Goal: Information Seeking & Learning: Learn about a topic

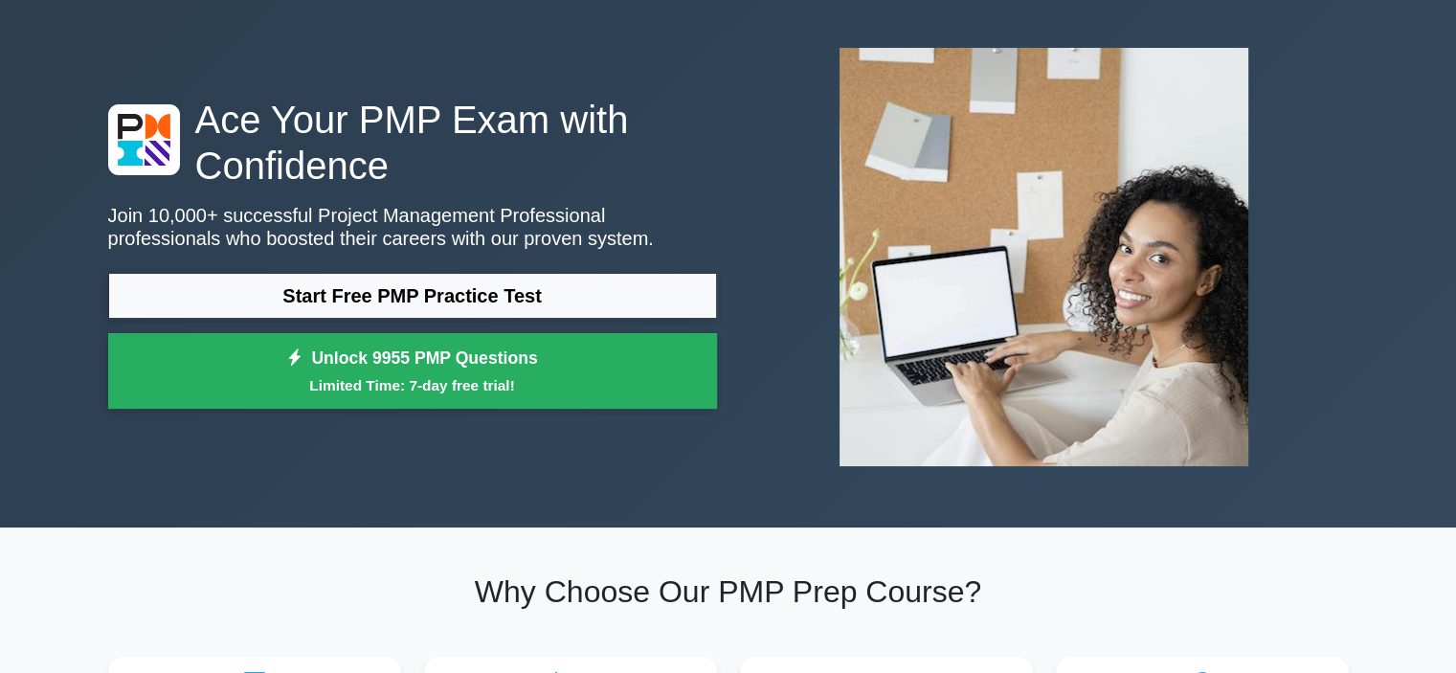
scroll to position [192, 0]
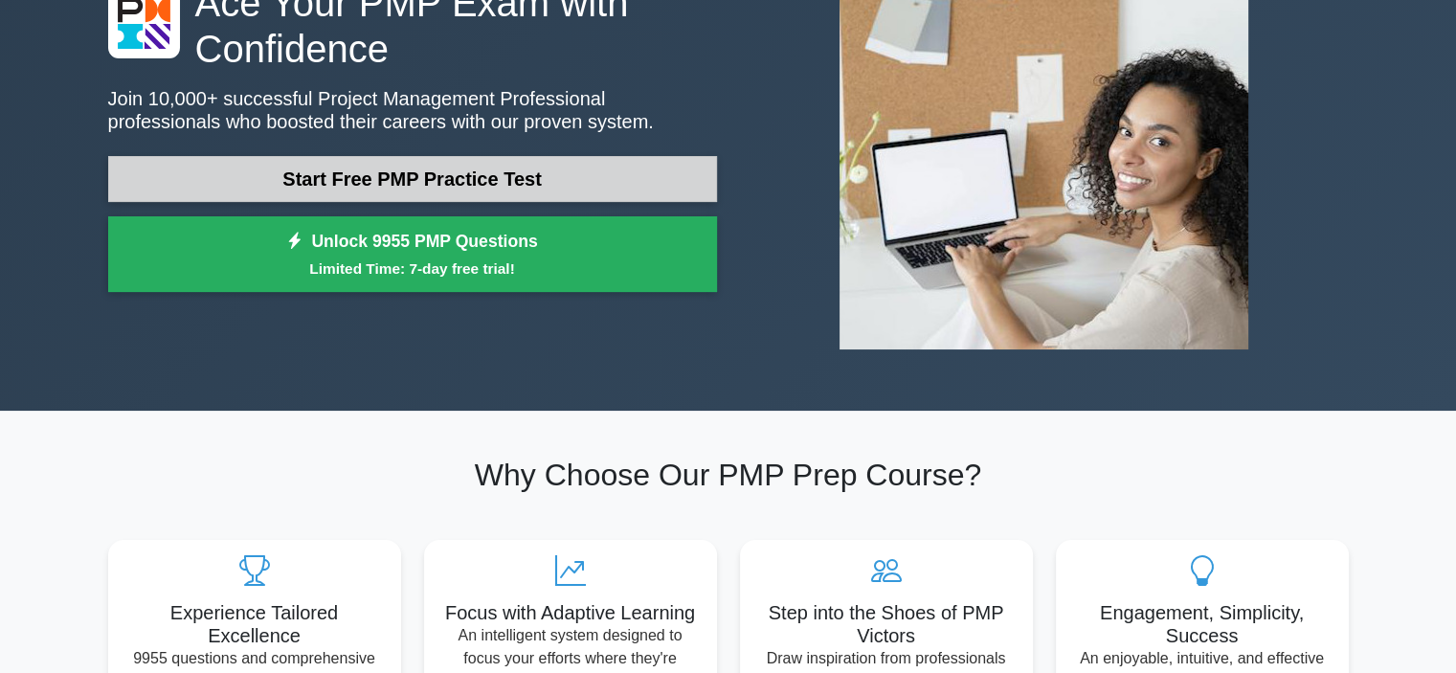
click at [452, 178] on link "Start Free PMP Practice Test" at bounding box center [412, 179] width 609 height 46
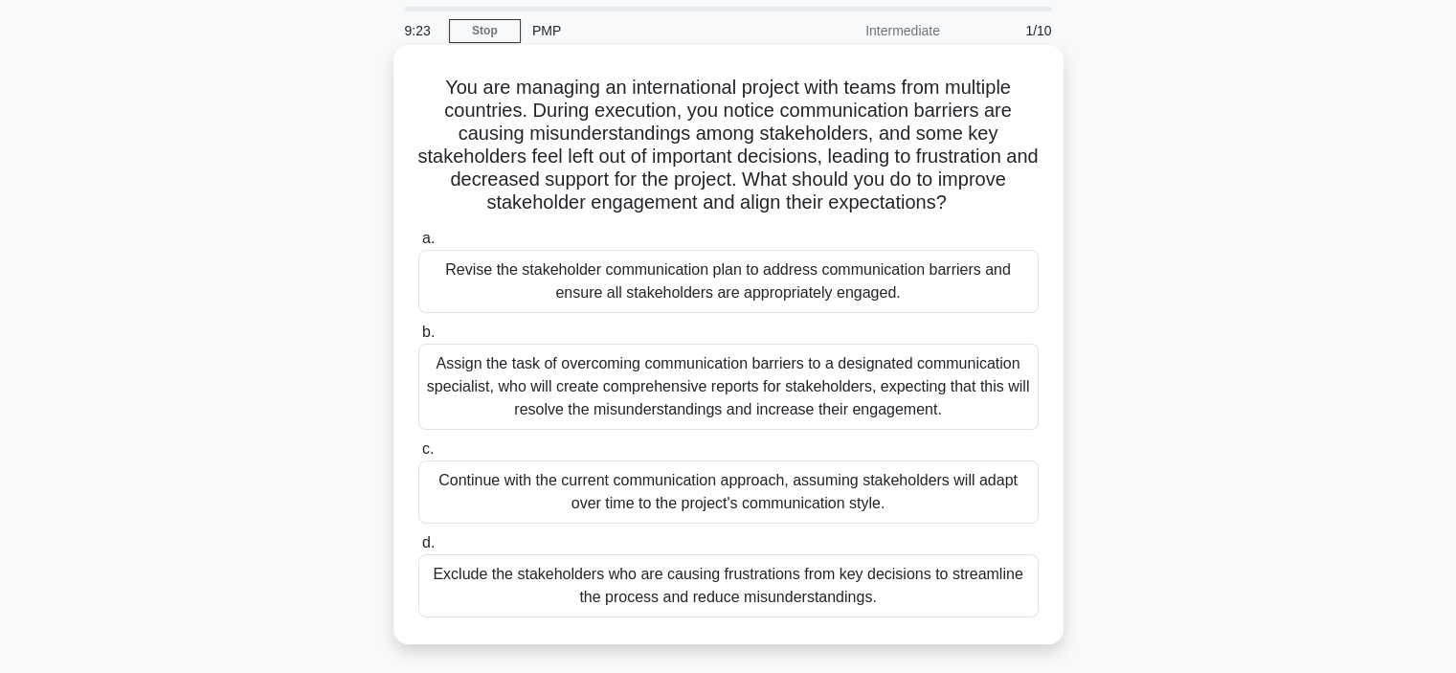
scroll to position [96, 0]
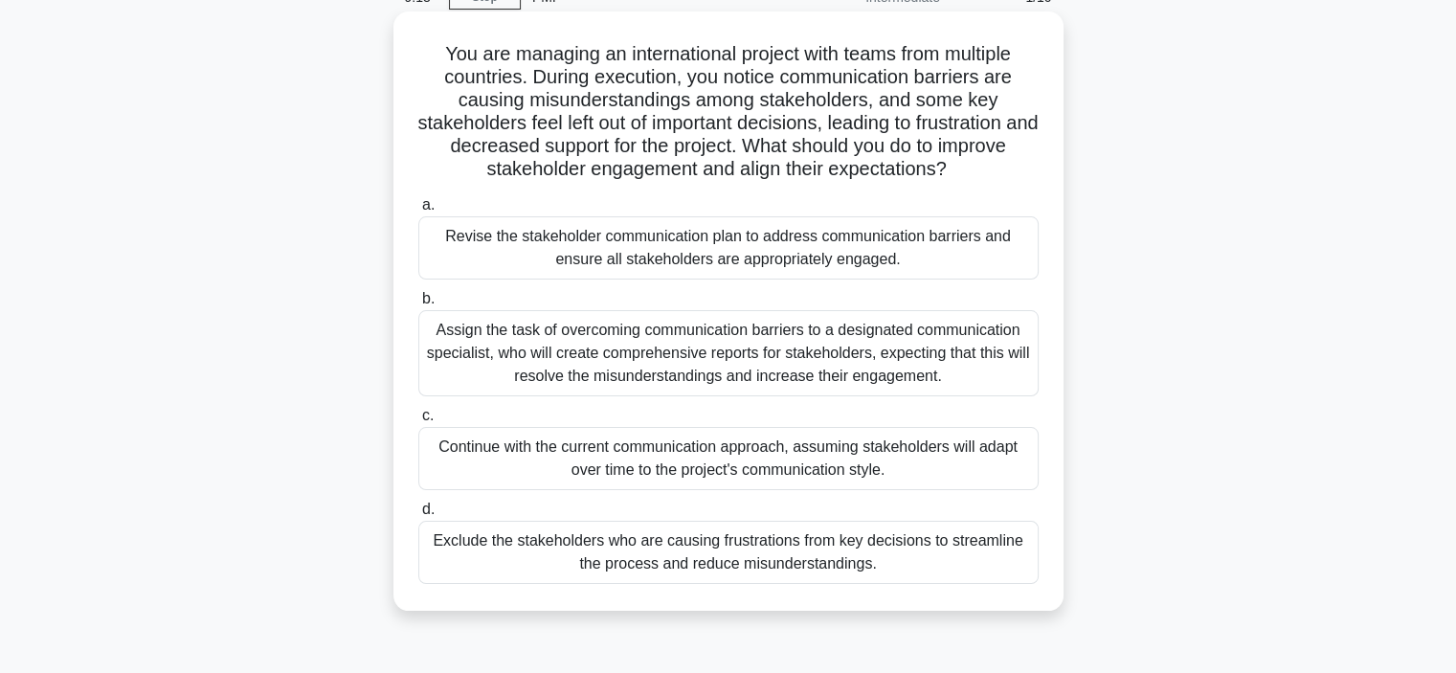
click at [889, 562] on div "Exclude the stakeholders who are causing frustrations from key decisions to str…" at bounding box center [728, 552] width 620 height 63
click at [418, 516] on input "d. Exclude the stakeholders who are causing frustrations from key decisions to …" at bounding box center [418, 510] width 0 height 12
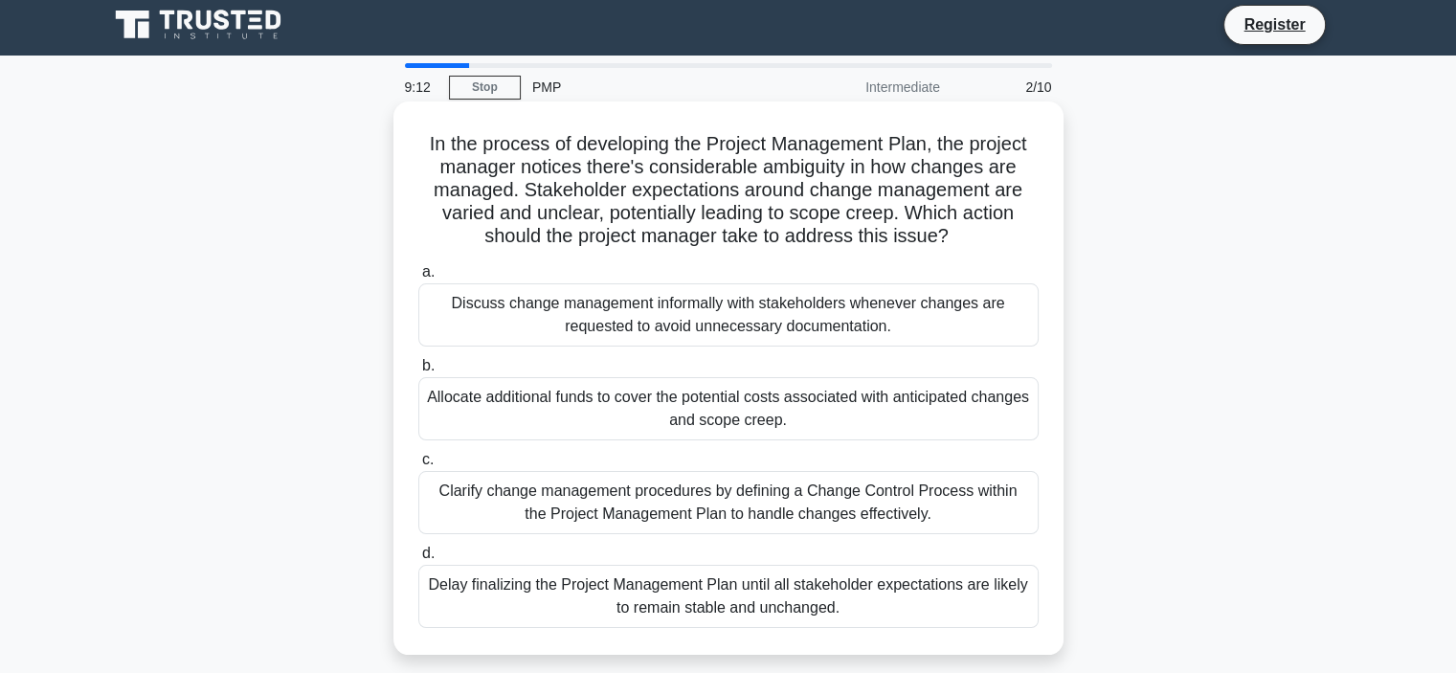
scroll to position [0, 0]
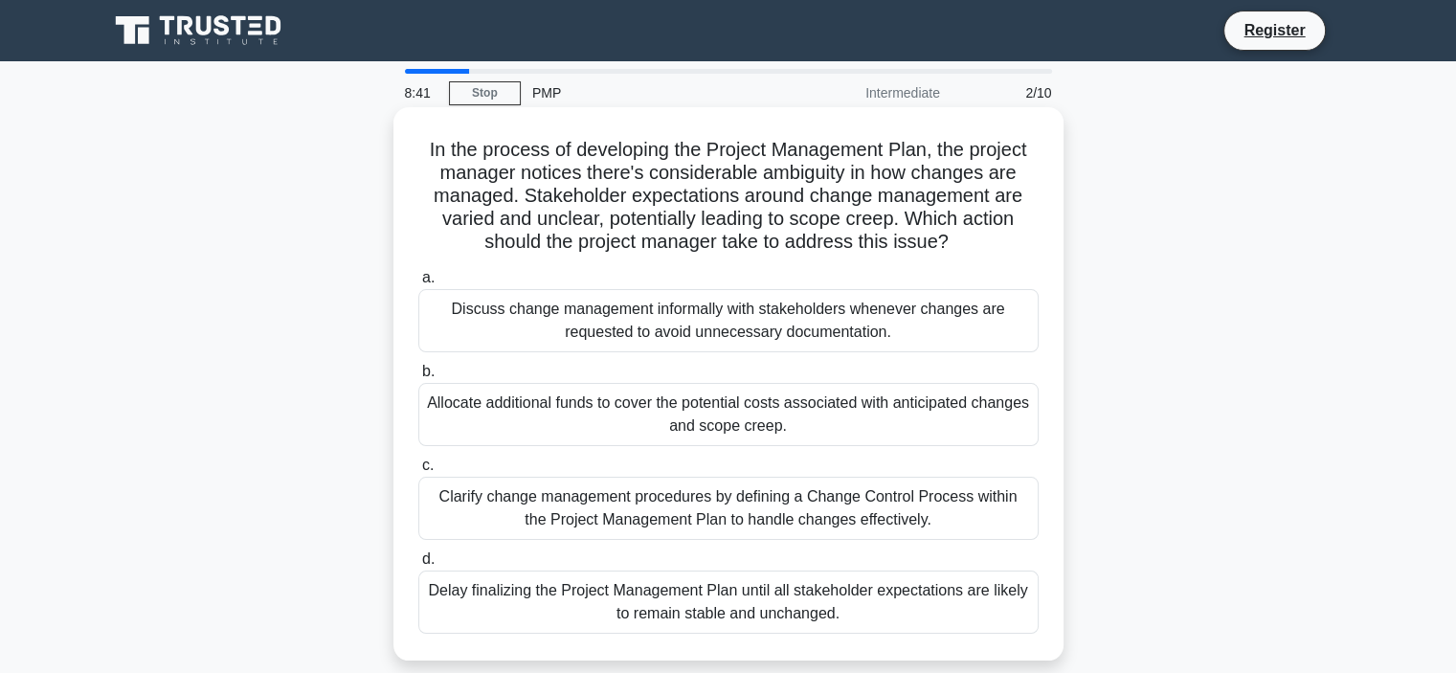
click at [552, 415] on div "Allocate additional funds to cover the potential costs associated with anticipa…" at bounding box center [728, 414] width 620 height 63
click at [418, 378] on input "b. Allocate additional funds to cover the potential costs associated with antic…" at bounding box center [418, 372] width 0 height 12
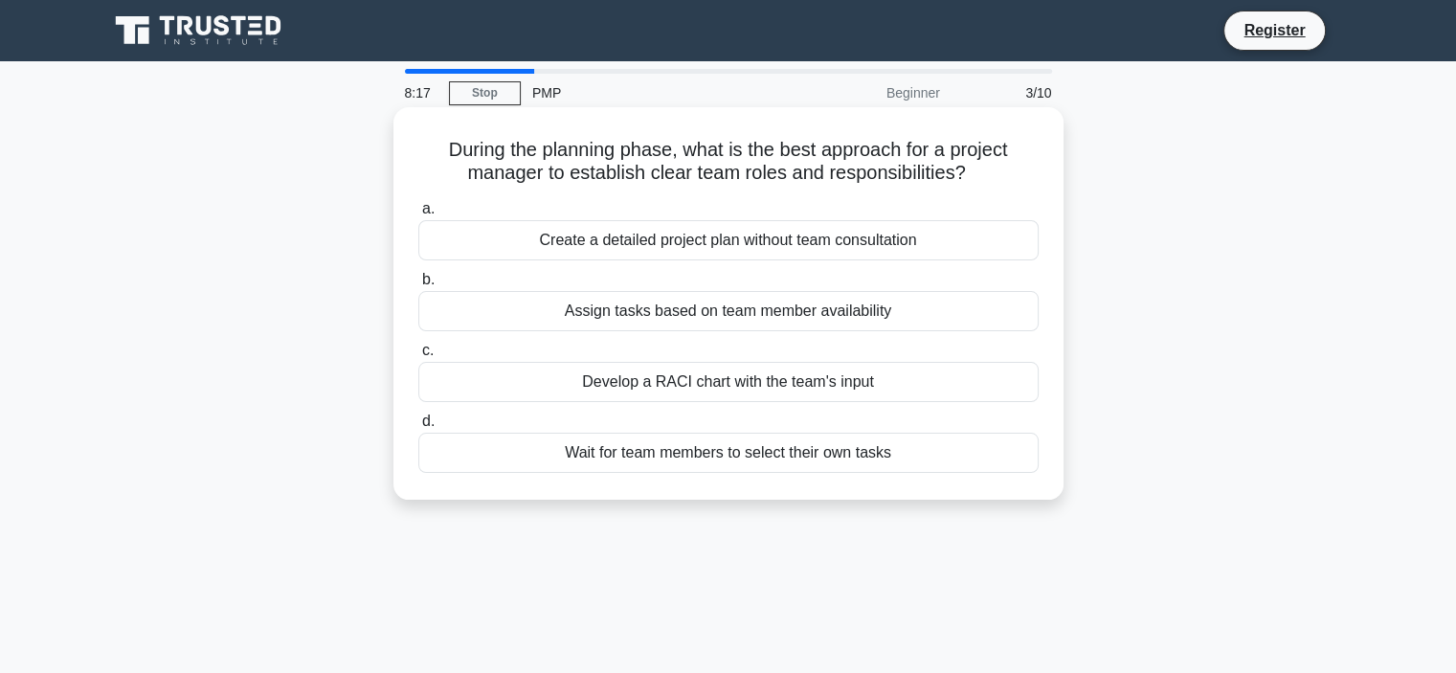
click at [643, 377] on div "Develop a RACI chart with the team's input" at bounding box center [728, 382] width 620 height 40
click at [418, 357] on input "c. Develop a RACI chart with the team's input" at bounding box center [418, 351] width 0 height 12
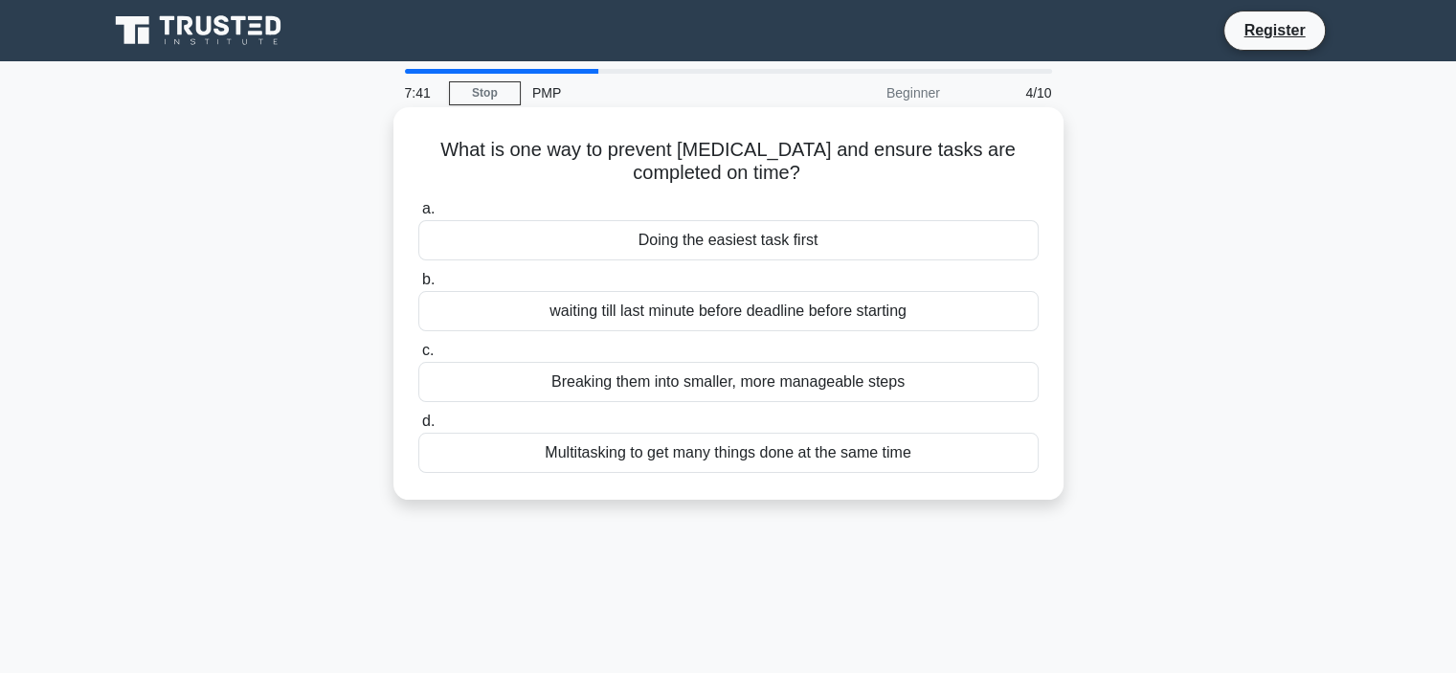
click at [807, 452] on div "Multitasking to get many things done at the same time" at bounding box center [728, 453] width 620 height 40
click at [418, 428] on input "d. Multitasking to get many things done at the same time" at bounding box center [418, 422] width 0 height 12
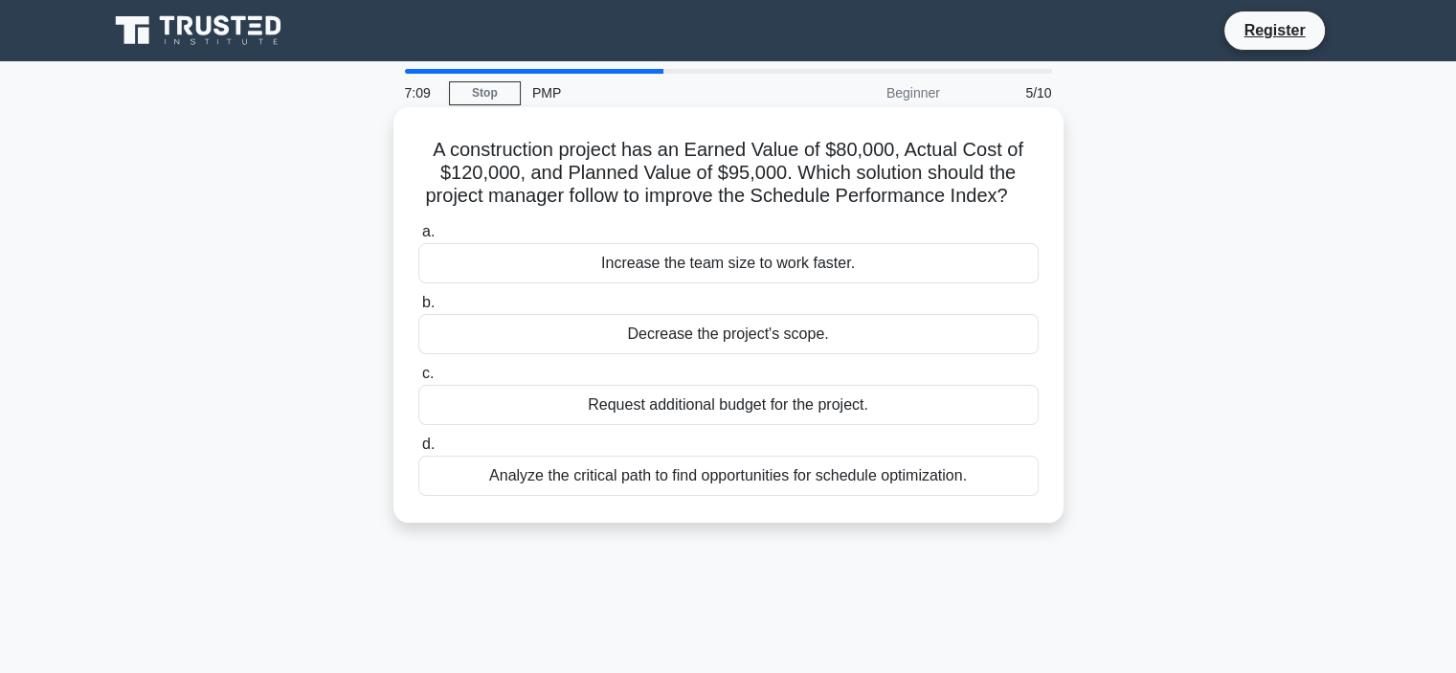
click at [747, 496] on div "Analyze the critical path to find opportunities for schedule optimization." at bounding box center [728, 476] width 620 height 40
click at [418, 451] on input "d. Analyze the critical path to find opportunities for schedule optimization." at bounding box center [418, 445] width 0 height 12
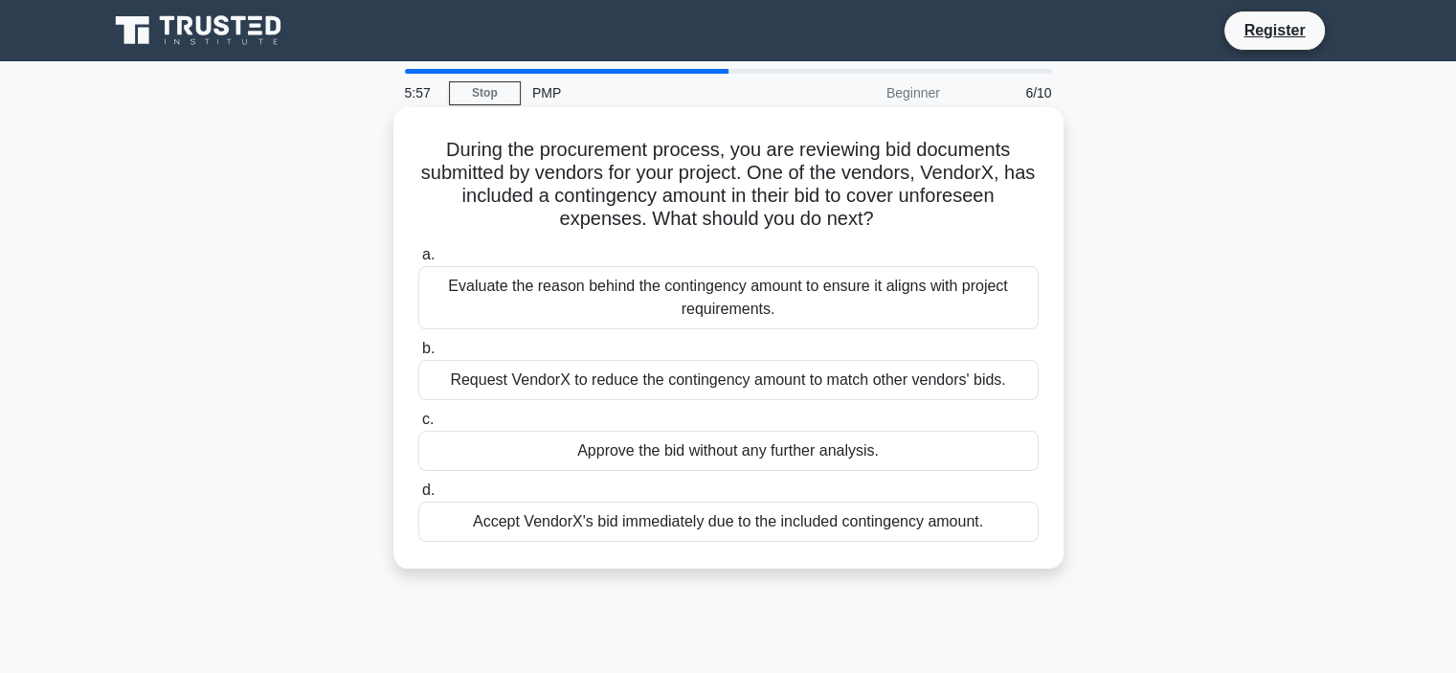
click at [536, 303] on div "Evaluate the reason behind the contingency amount to ensure it aligns with proj…" at bounding box center [728, 297] width 620 height 63
click at [418, 261] on input "a. Evaluate the reason behind the contingency amount to ensure it aligns with p…" at bounding box center [418, 255] width 0 height 12
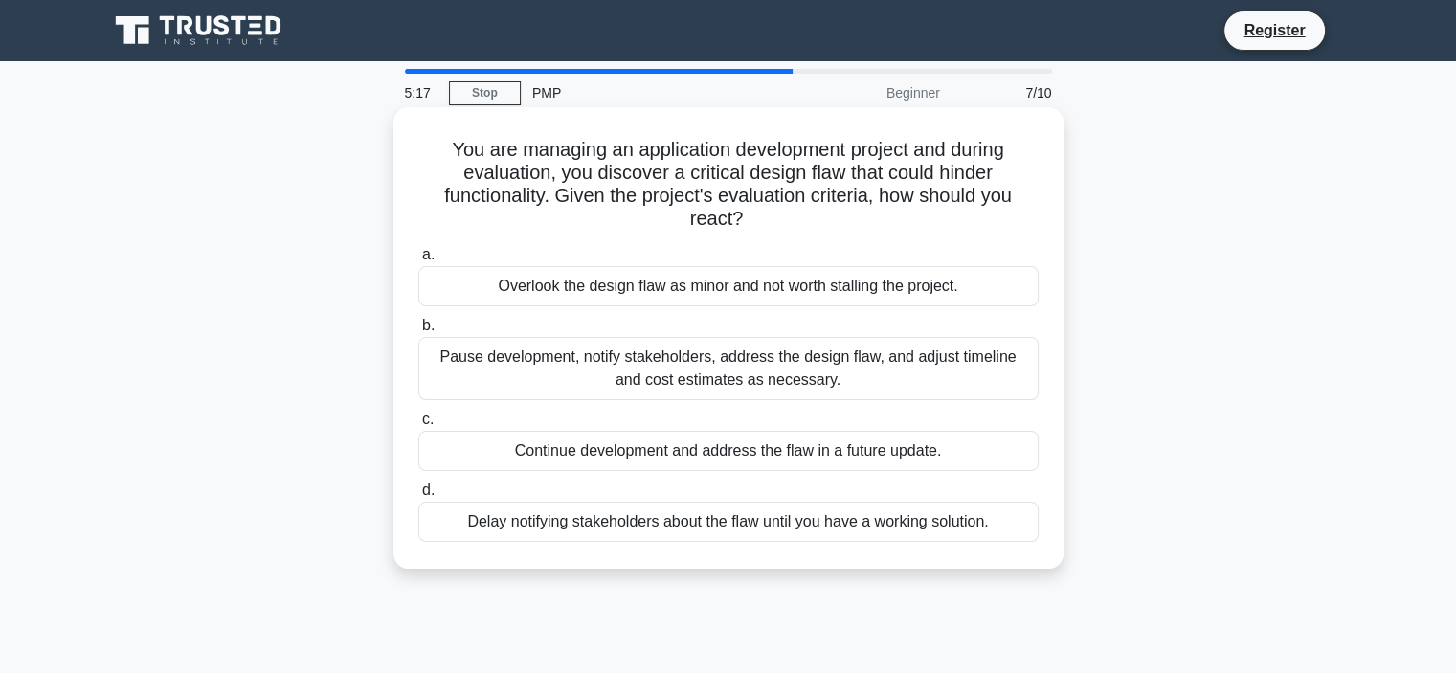
click at [674, 452] on div "Continue development and address the flaw in a future update." at bounding box center [728, 451] width 620 height 40
click at [418, 426] on input "c. Continue development and address the flaw in a future update." at bounding box center [418, 420] width 0 height 12
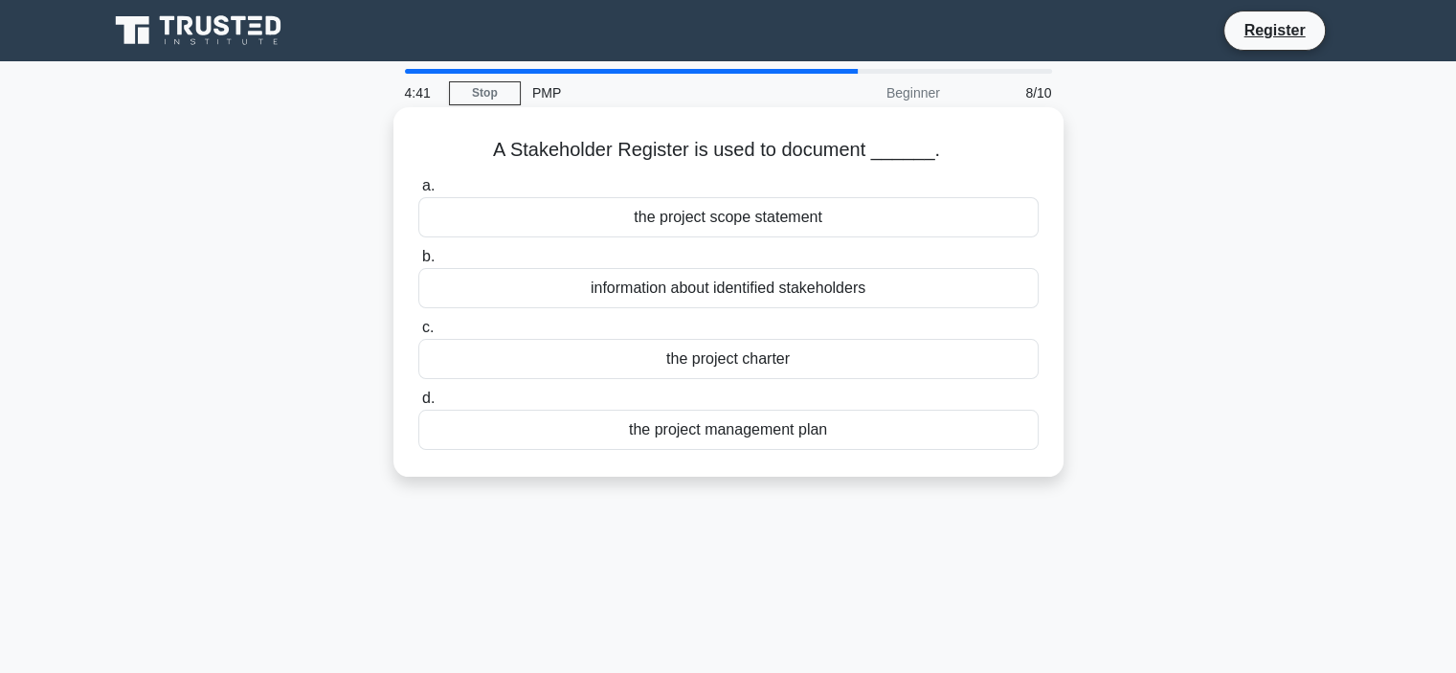
click at [766, 222] on div "the project scope statement" at bounding box center [728, 217] width 620 height 40
click at [418, 192] on input "a. the project scope statement" at bounding box center [418, 186] width 0 height 12
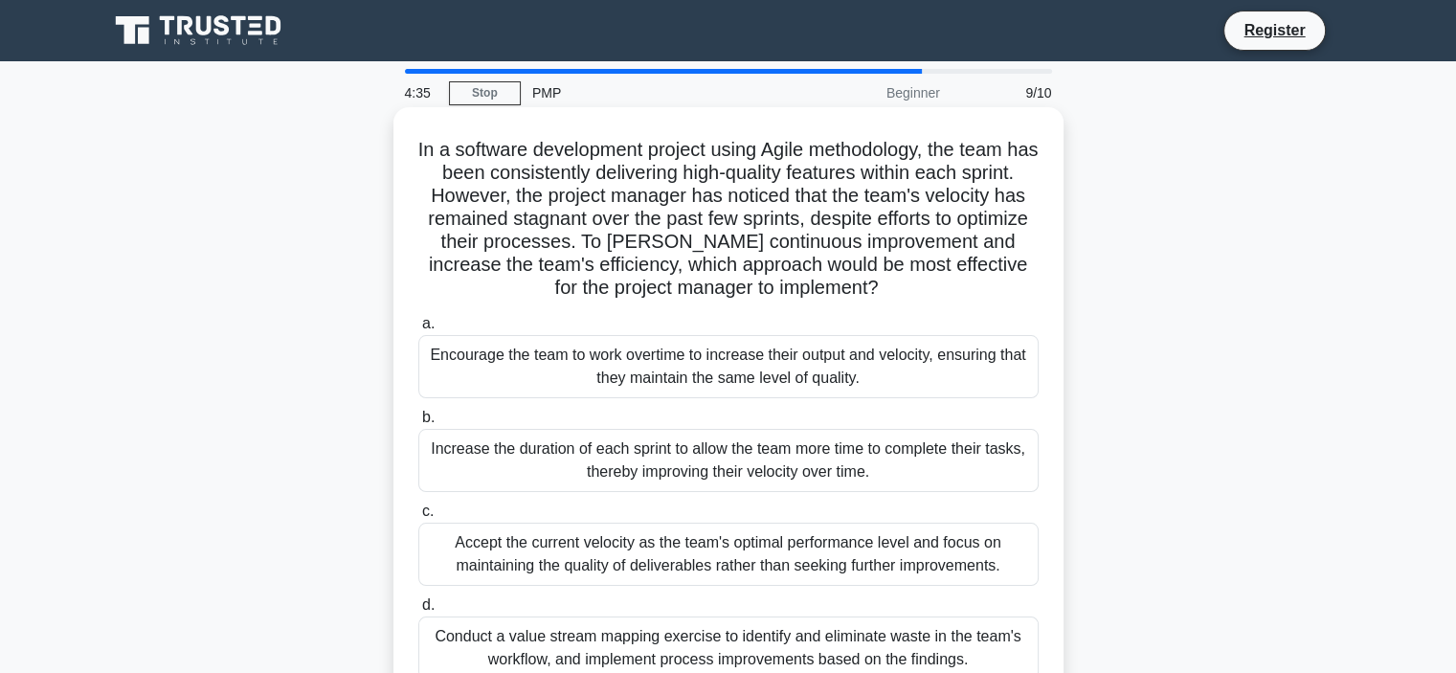
click at [632, 469] on div "Increase the duration of each sprint to allow the team more time to complete th…" at bounding box center [728, 460] width 620 height 63
click at [418, 424] on input "b. Increase the duration of each sprint to allow the team more time to complete…" at bounding box center [418, 418] width 0 height 12
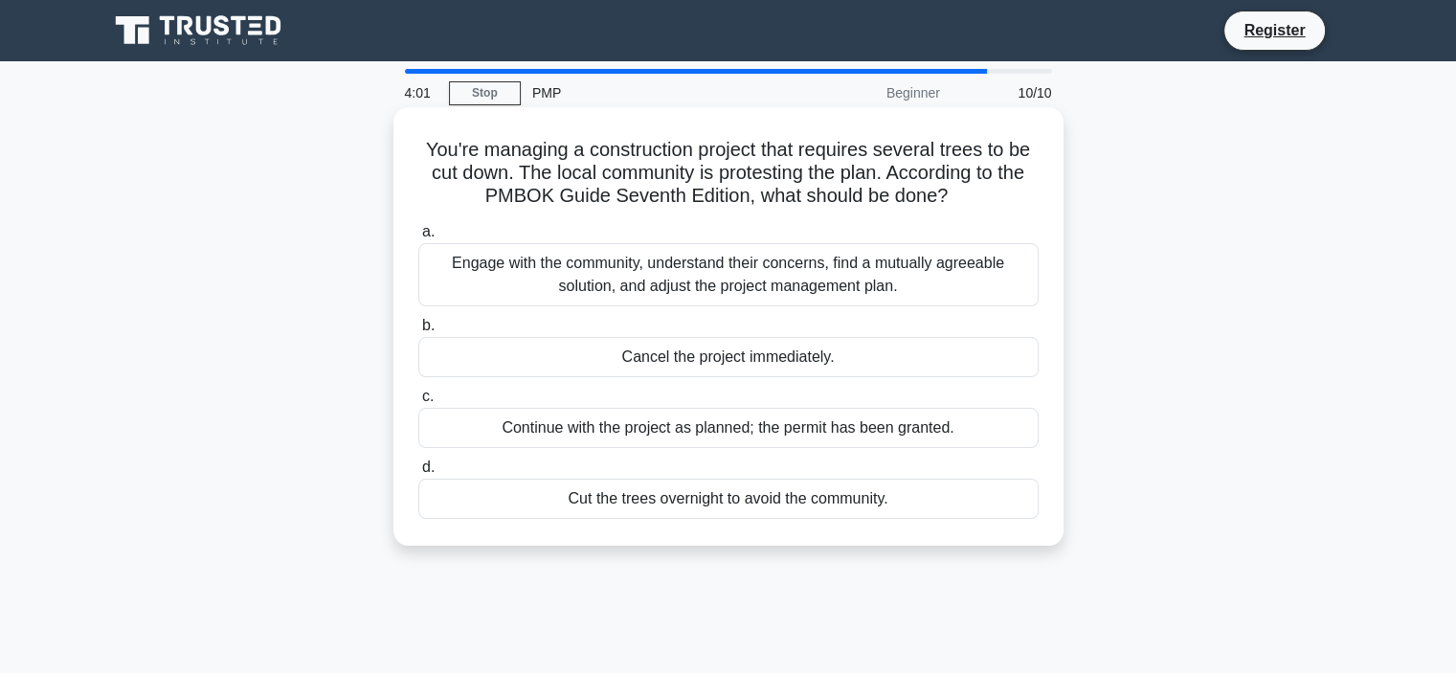
click at [624, 281] on div "Engage with the community, understand their concerns, find a mutually agreeable…" at bounding box center [728, 274] width 620 height 63
click at [418, 238] on input "a. Engage with the community, understand their concerns, find a mutually agreea…" at bounding box center [418, 232] width 0 height 12
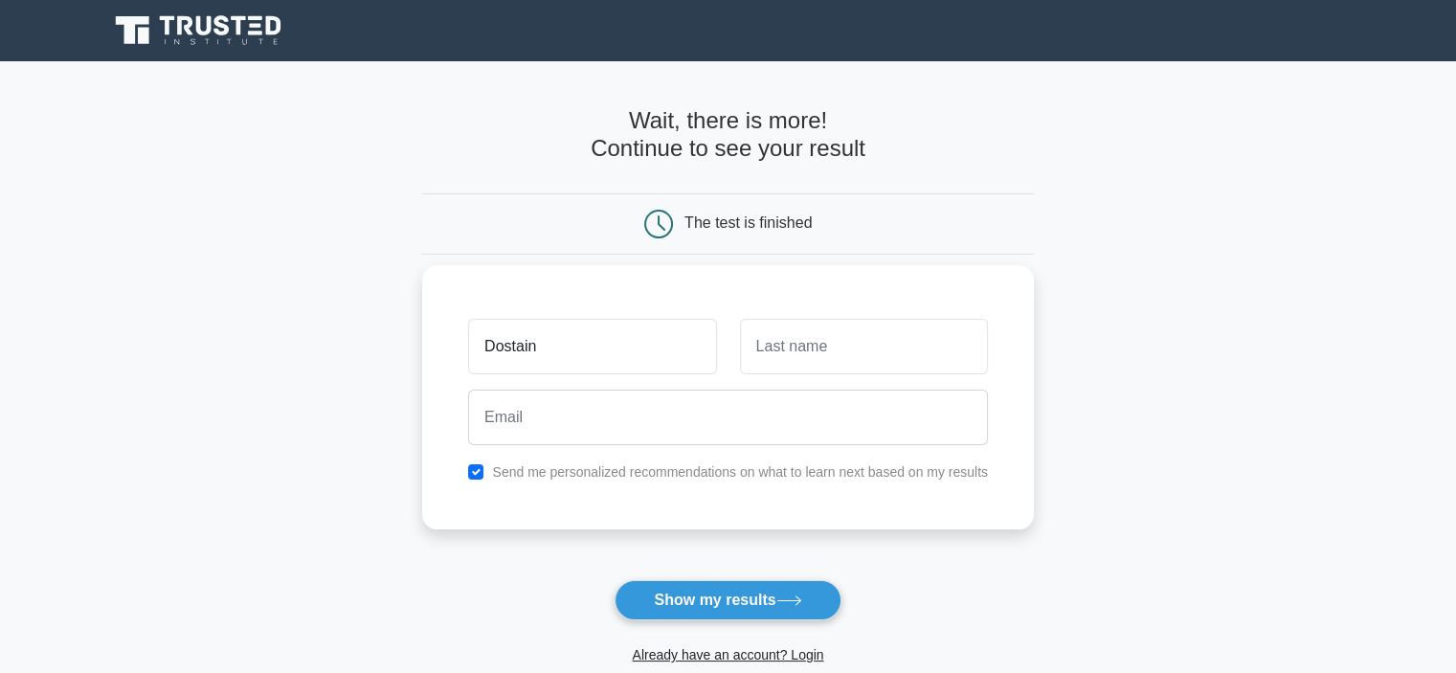
type input "Dostain"
click at [771, 363] on input "text" at bounding box center [864, 347] width 248 height 56
type input "hassni"
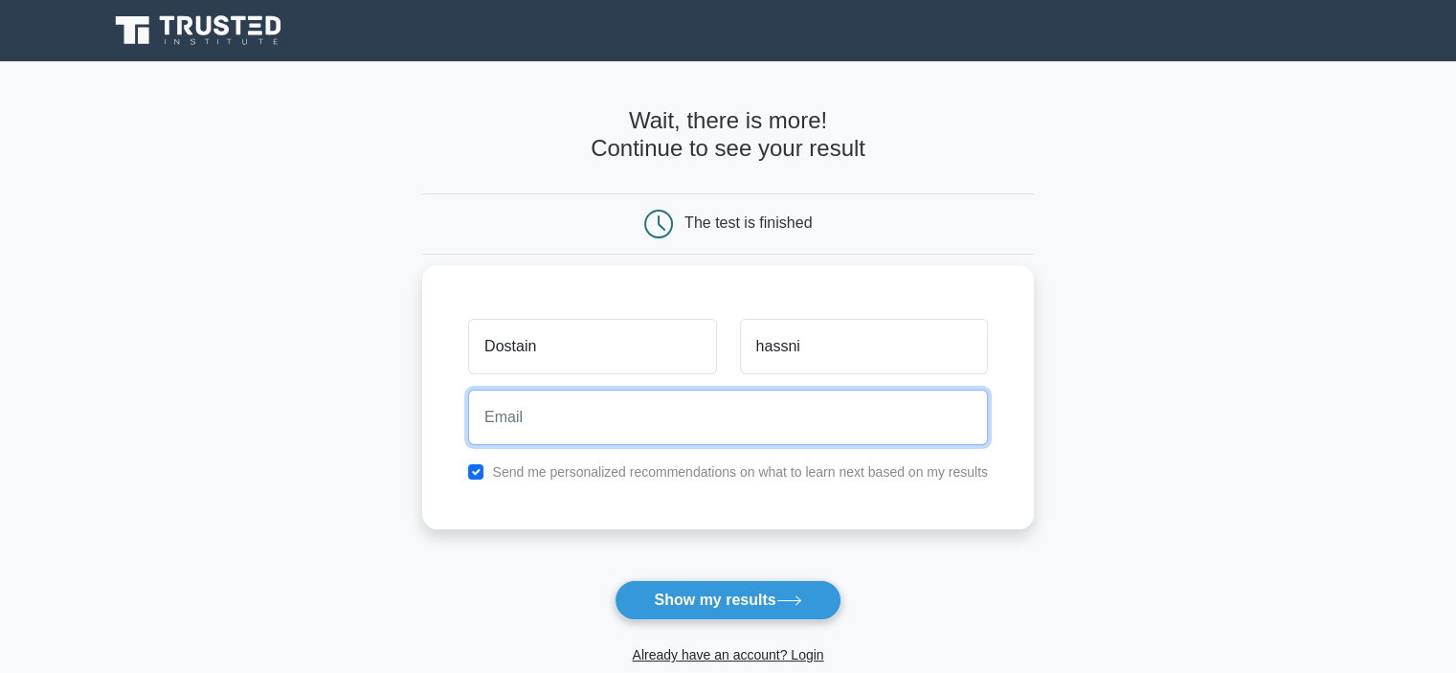
click at [739, 421] on input "email" at bounding box center [728, 418] width 520 height 56
type input "Dostainhassni8@gmail.com"
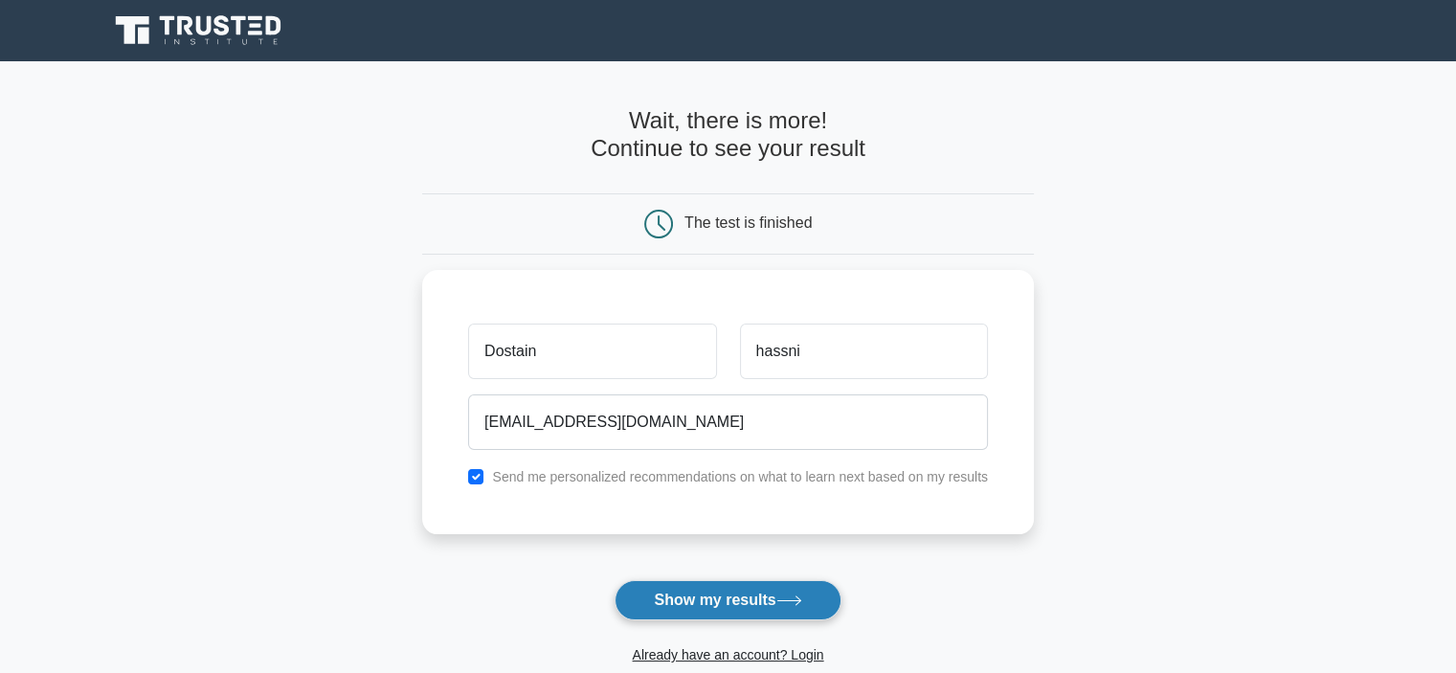
click at [710, 600] on button "Show my results" at bounding box center [728, 600] width 226 height 40
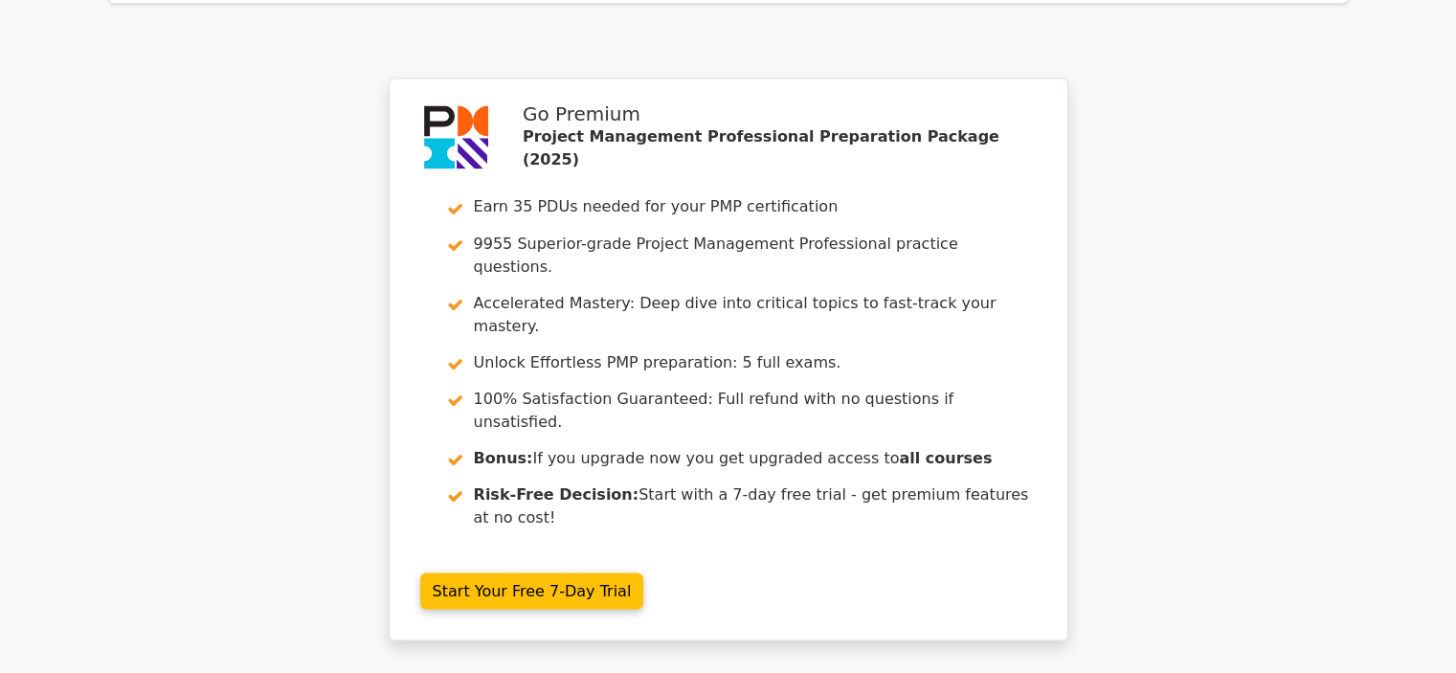
scroll to position [3420, 0]
